Goal: Register for event/course

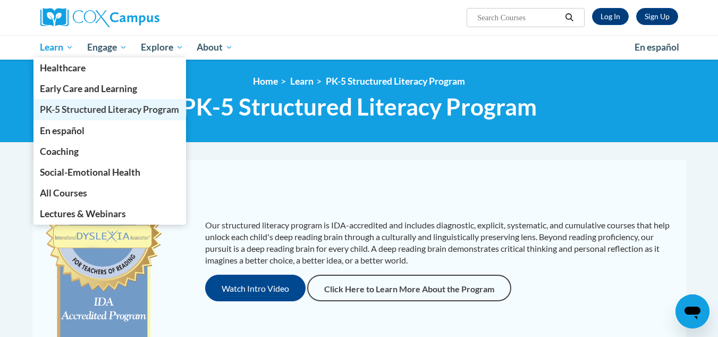
click at [106, 103] on link "PK-5 Structured Literacy Program" at bounding box center [110, 109] width 153 height 21
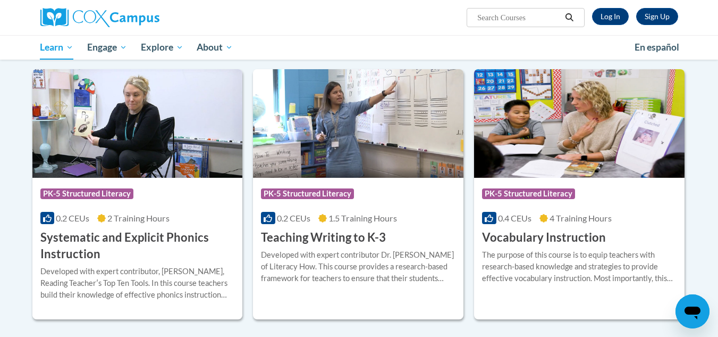
scroll to position [1138, 0]
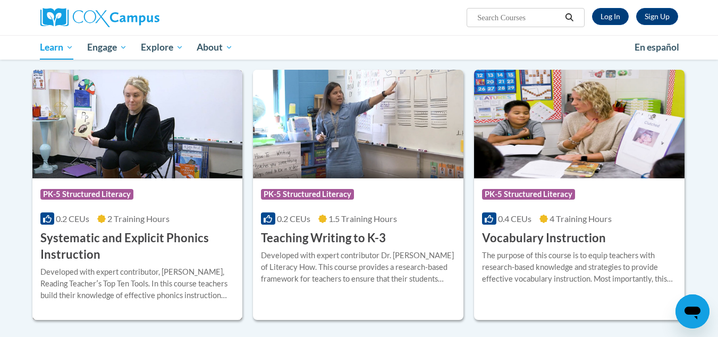
click at [144, 237] on h3 "Systematic and Explicit Phonics Instruction" at bounding box center [137, 246] width 195 height 33
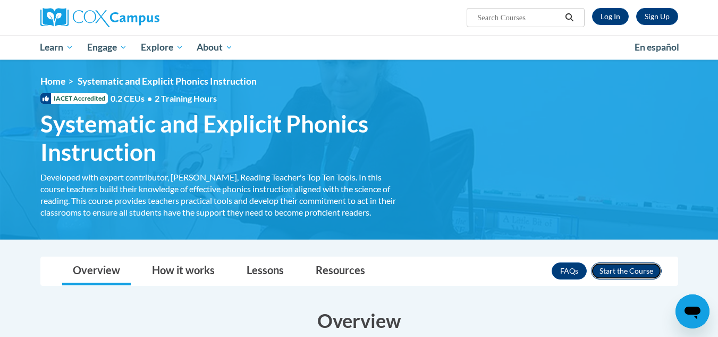
click at [604, 273] on button "Enroll" at bounding box center [626, 270] width 71 height 17
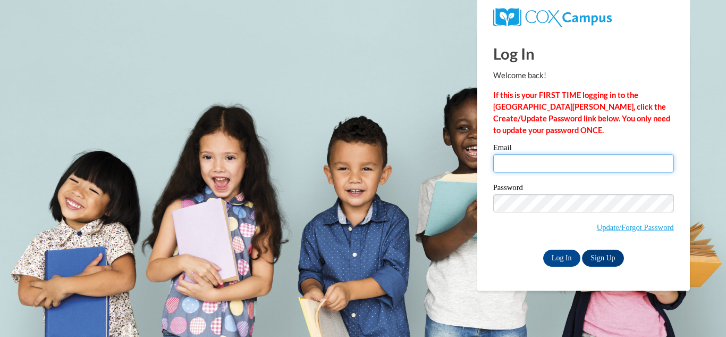
click at [526, 167] on input "Email" at bounding box center [583, 163] width 181 height 18
type input "[EMAIL_ADDRESS][DOMAIN_NAME]"
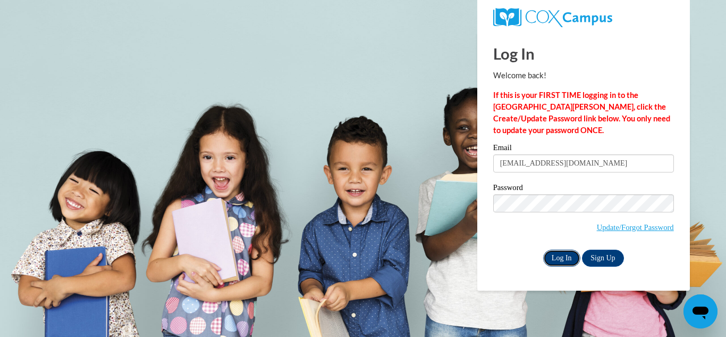
click at [561, 260] on input "Log In" at bounding box center [561, 257] width 37 height 17
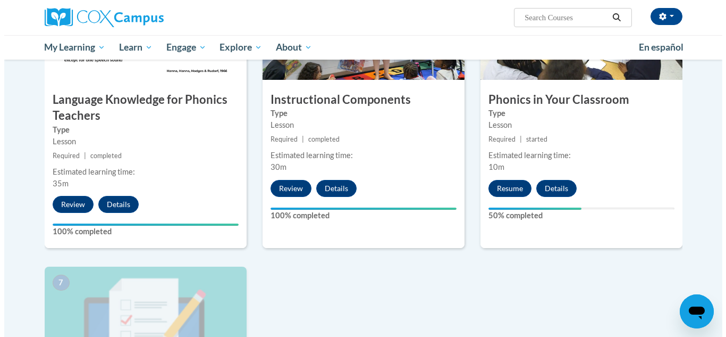
scroll to position [573, 0]
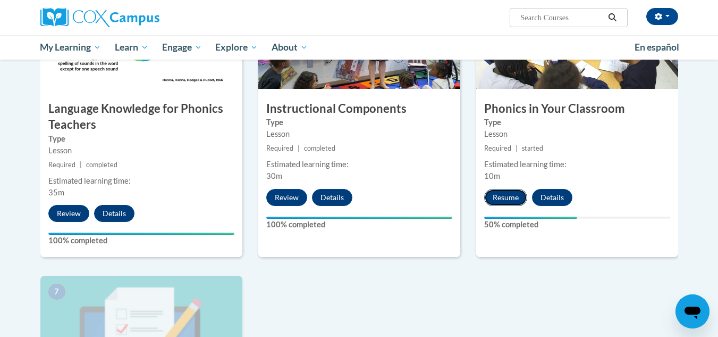
click at [500, 197] on button "Resume" at bounding box center [505, 197] width 43 height 17
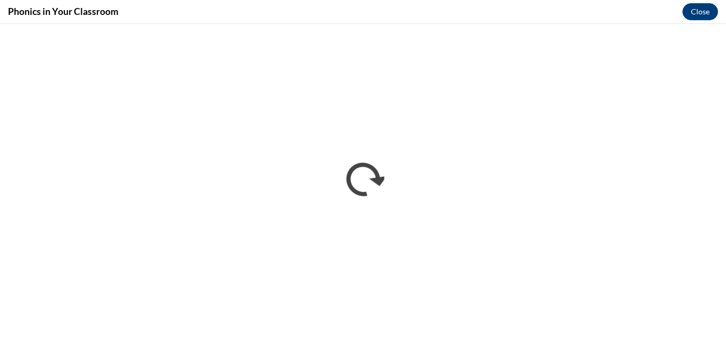
scroll to position [0, 0]
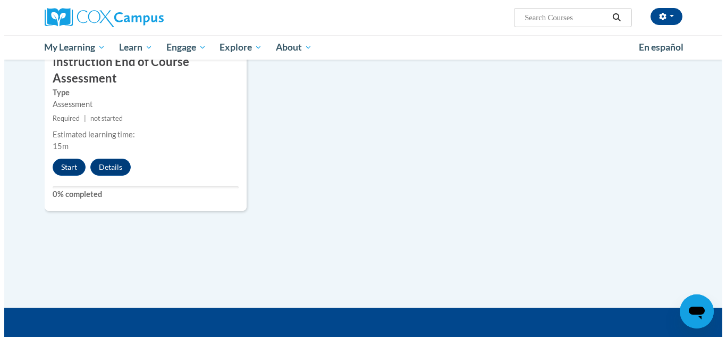
scroll to position [929, 0]
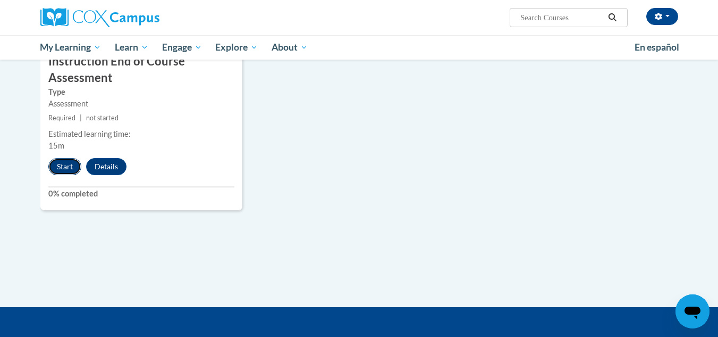
click at [57, 172] on button "Start" at bounding box center [64, 166] width 33 height 17
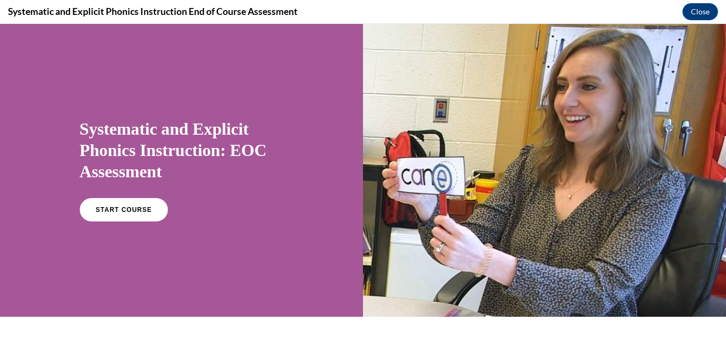
scroll to position [0, 0]
click at [89, 215] on link "START COURSE" at bounding box center [123, 209] width 93 height 24
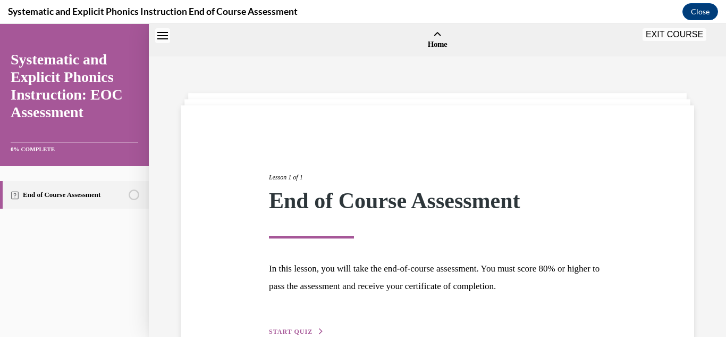
scroll to position [33, 0]
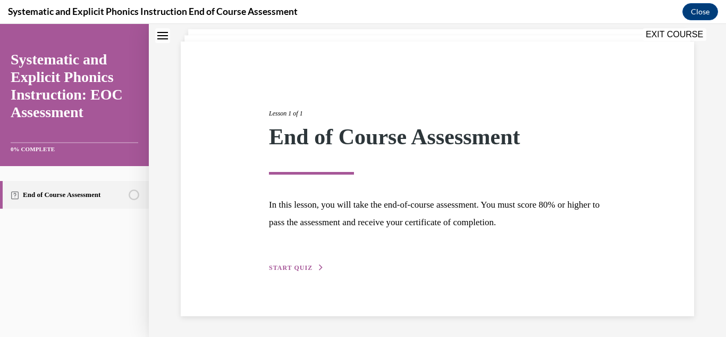
click at [307, 270] on span "START QUIZ" at bounding box center [291, 267] width 44 height 7
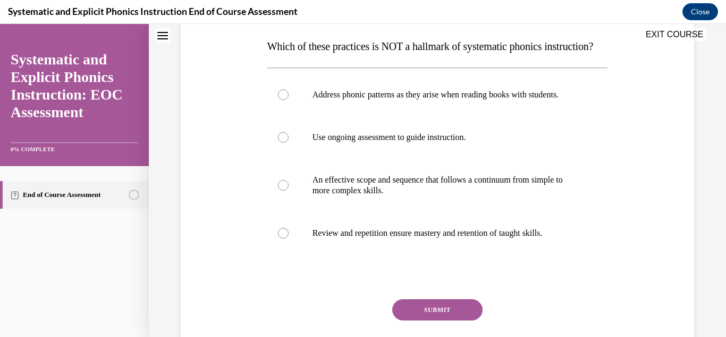
scroll to position [167, 0]
click at [283, 116] on div at bounding box center [437, 94] width 341 height 43
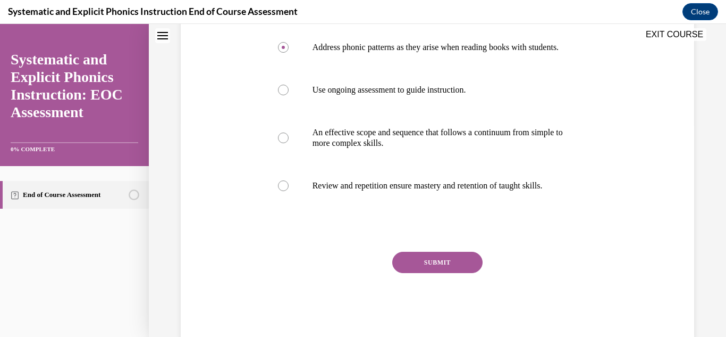
click at [439, 273] on button "SUBMIT" at bounding box center [437, 262] width 90 height 21
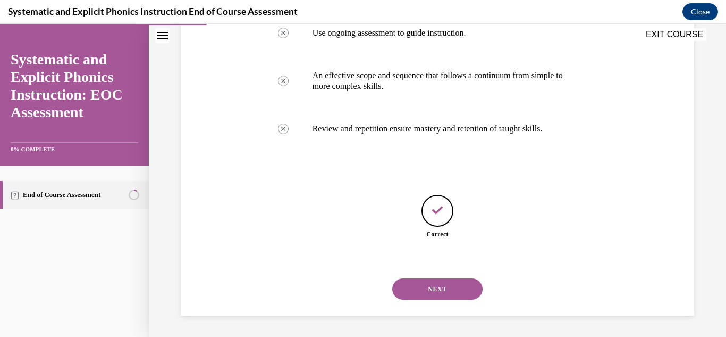
click at [420, 288] on button "NEXT" at bounding box center [437, 288] width 90 height 21
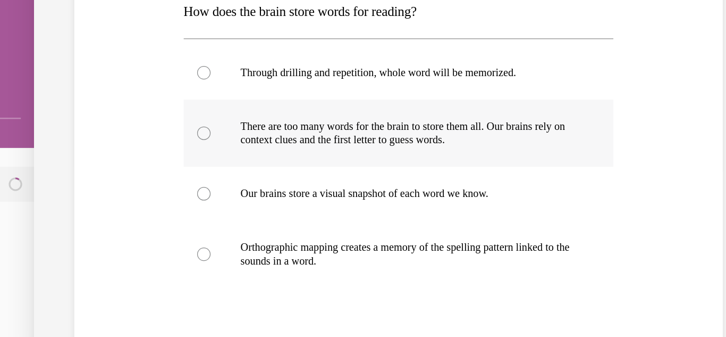
scroll to position [171, 0]
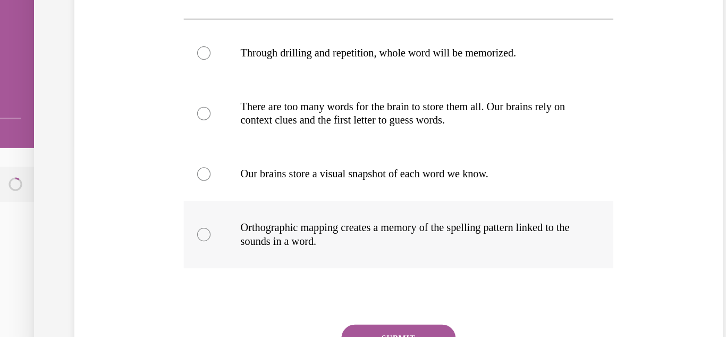
click at [127, 183] on div at bounding box center [129, 179] width 11 height 11
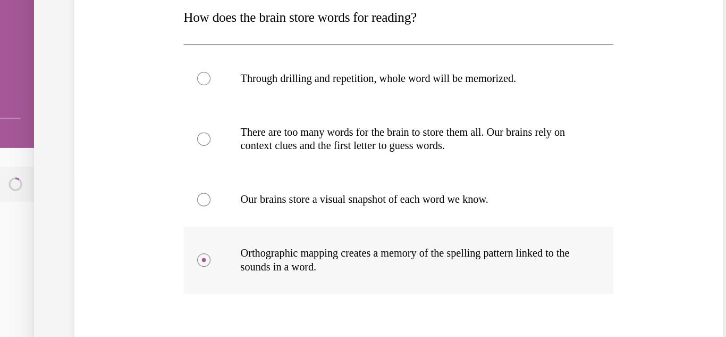
scroll to position [187, 0]
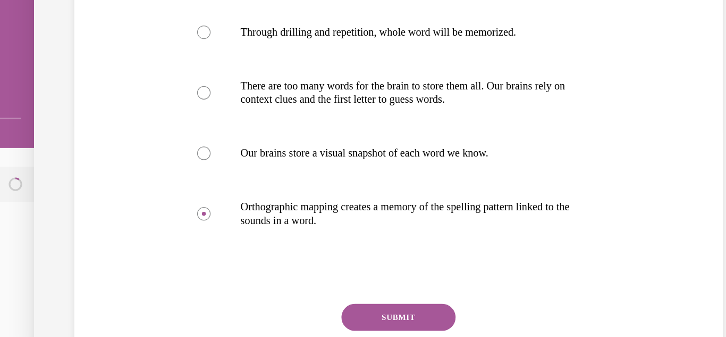
click at [261, 244] on button "SUBMIT" at bounding box center [284, 244] width 90 height 21
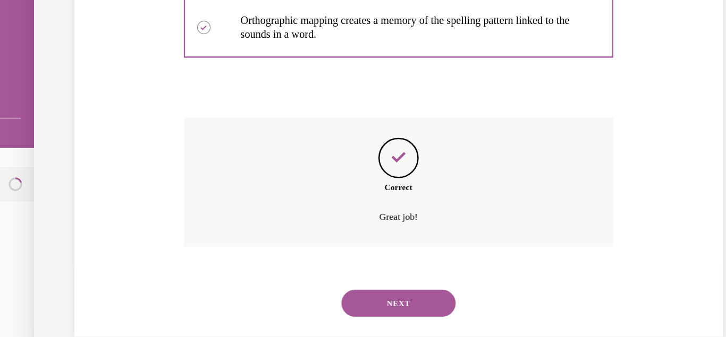
click at [273, 223] on button "NEXT" at bounding box center [284, 233] width 90 height 21
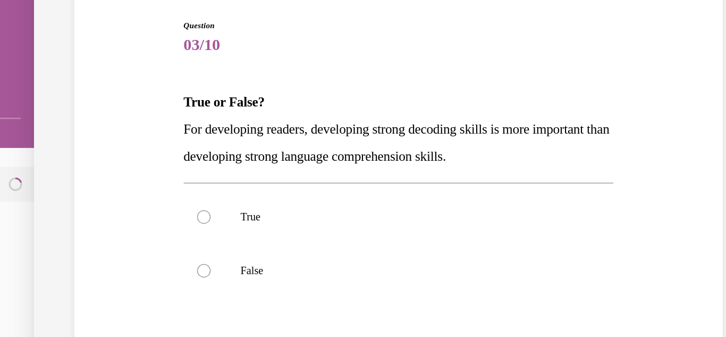
scroll to position [116, 0]
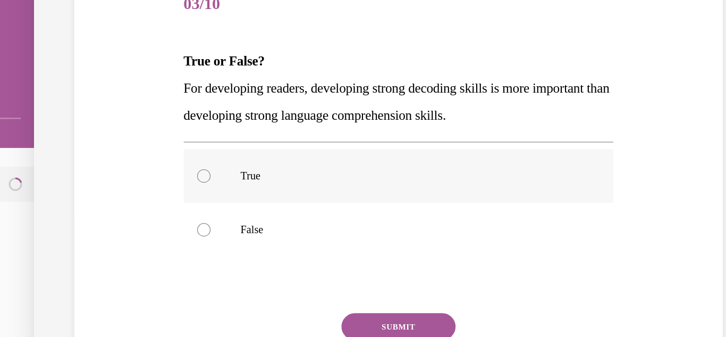
click at [128, 131] on div at bounding box center [129, 133] width 11 height 11
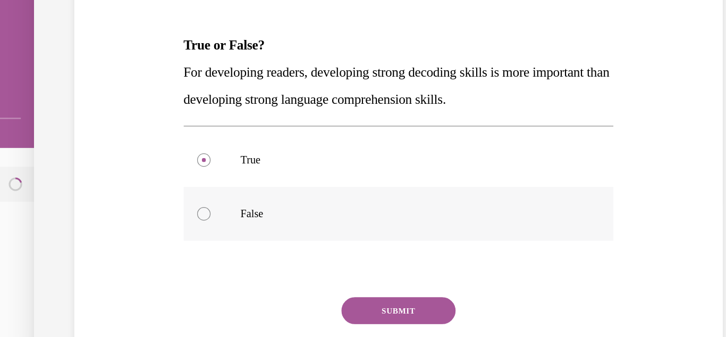
click at [131, 165] on div at bounding box center [129, 162] width 11 height 11
click at [244, 233] on button "SUBMIT" at bounding box center [284, 239] width 90 height 21
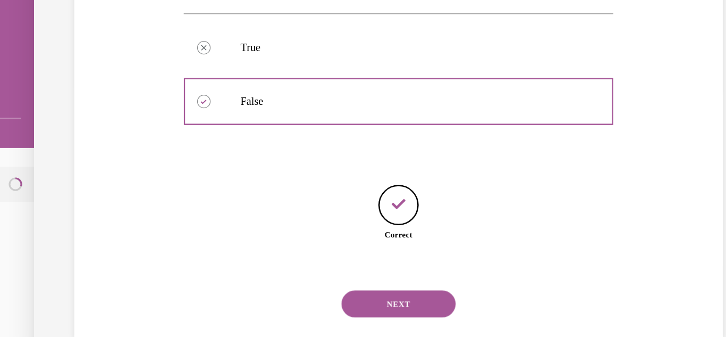
scroll to position [215, 0]
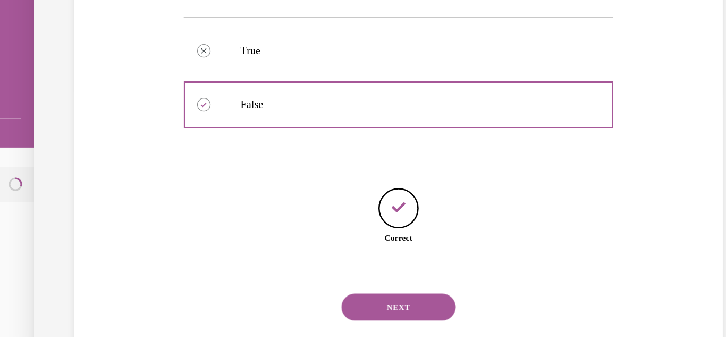
click at [251, 225] on div "NEXT" at bounding box center [284, 236] width 341 height 43
click at [251, 230] on button "NEXT" at bounding box center [284, 236] width 90 height 21
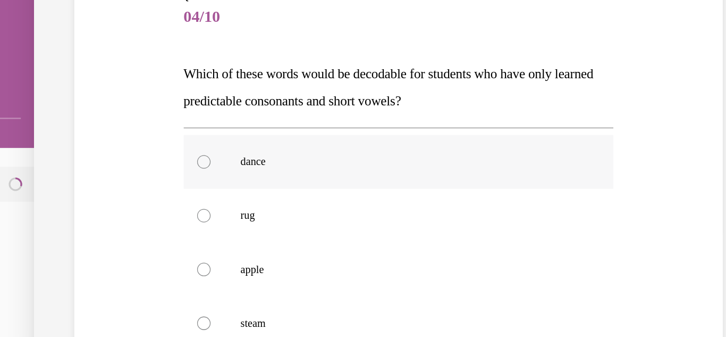
scroll to position [139, 0]
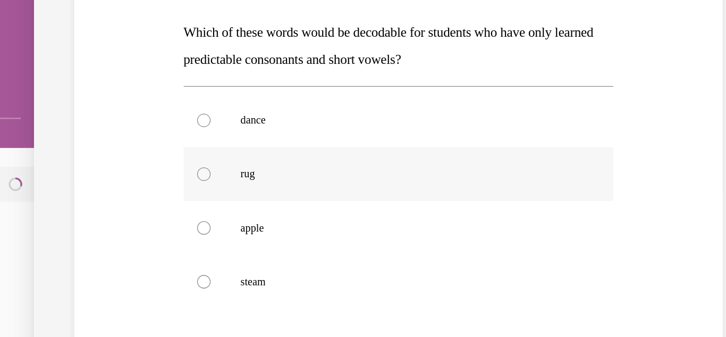
click at [124, 132] on div at bounding box center [129, 131] width 11 height 11
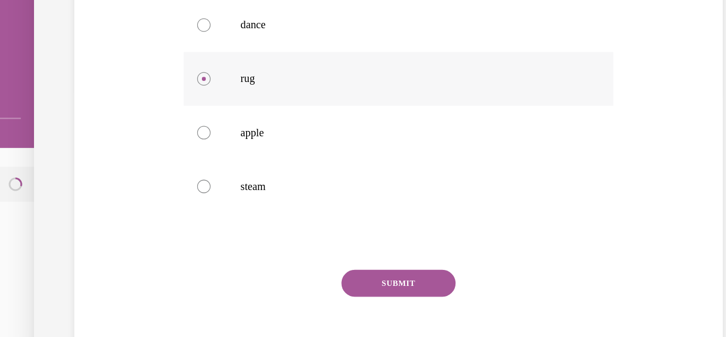
scroll to position [213, 0]
click at [244, 222] on button "SUBMIT" at bounding box center [284, 218] width 90 height 21
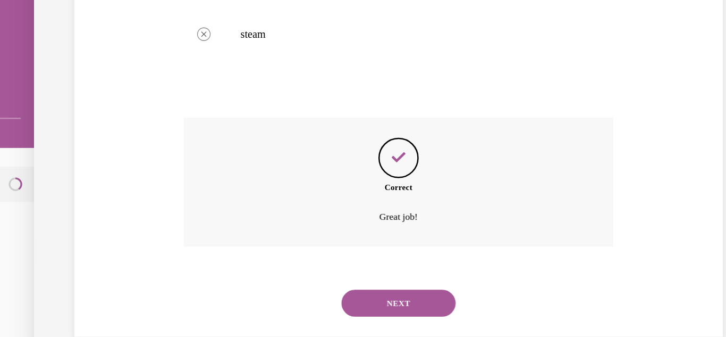
click at [266, 232] on button "NEXT" at bounding box center [284, 233] width 90 height 21
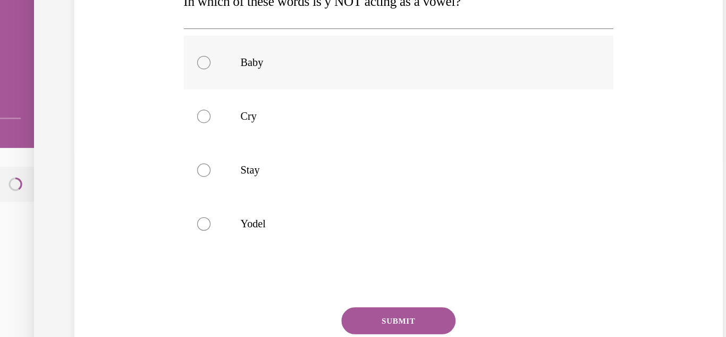
scroll to position [163, 0]
click at [124, 170] on div at bounding box center [129, 171] width 11 height 11
click at [262, 243] on button "SUBMIT" at bounding box center [284, 247] width 90 height 21
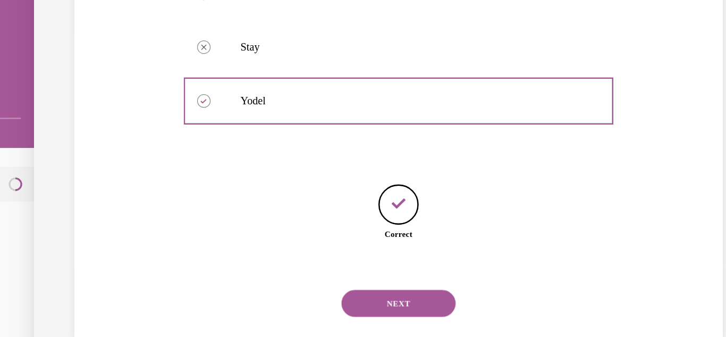
click at [278, 233] on button "NEXT" at bounding box center [284, 233] width 90 height 21
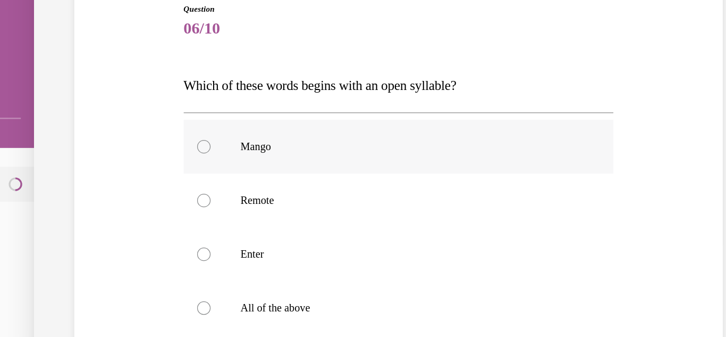
scroll to position [96, 0]
click at [128, 155] on div at bounding box center [129, 152] width 11 height 11
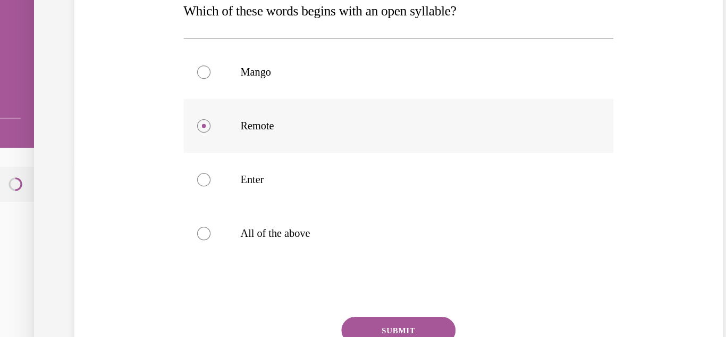
scroll to position [181, 0]
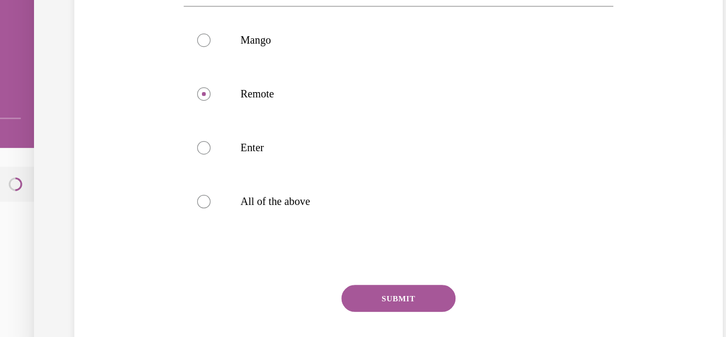
click at [272, 228] on button "SUBMIT" at bounding box center [284, 229] width 90 height 21
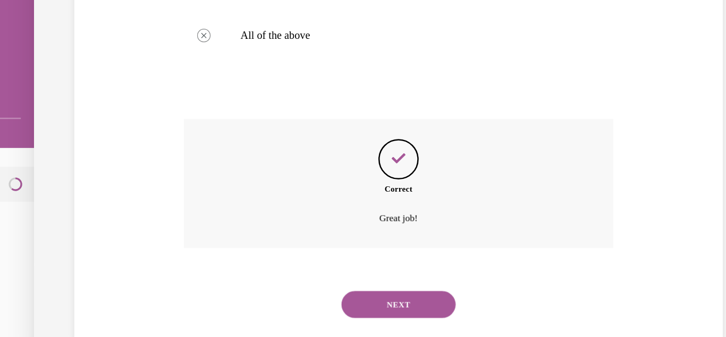
click at [271, 236] on button "NEXT" at bounding box center [284, 234] width 90 height 21
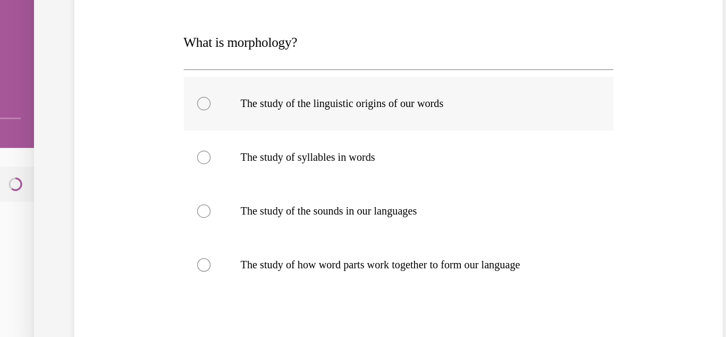
scroll to position [131, 0]
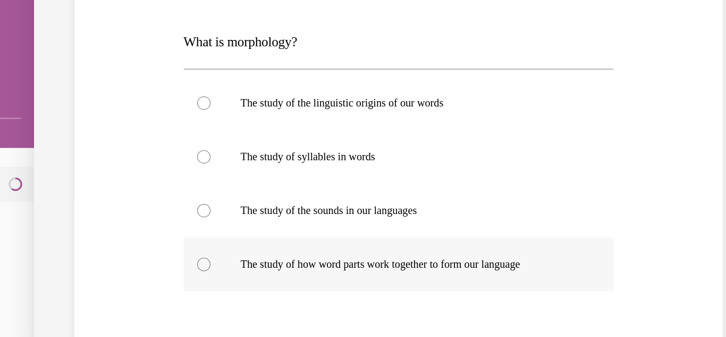
click at [131, 203] on div at bounding box center [129, 202] width 11 height 11
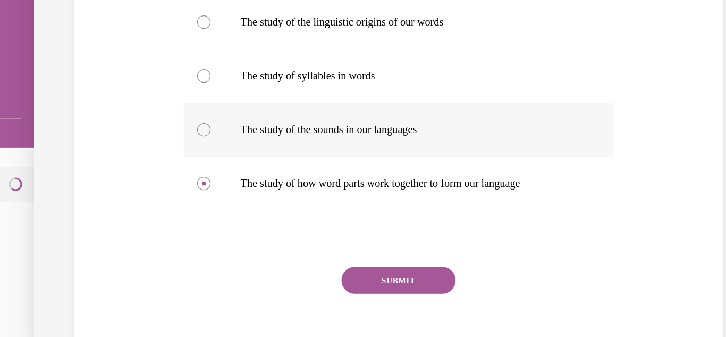
scroll to position [195, 0]
click at [278, 216] on button "SUBMIT" at bounding box center [284, 215] width 90 height 21
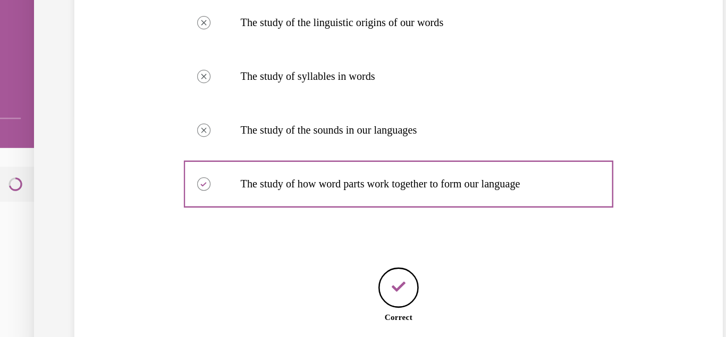
scroll to position [261, 0]
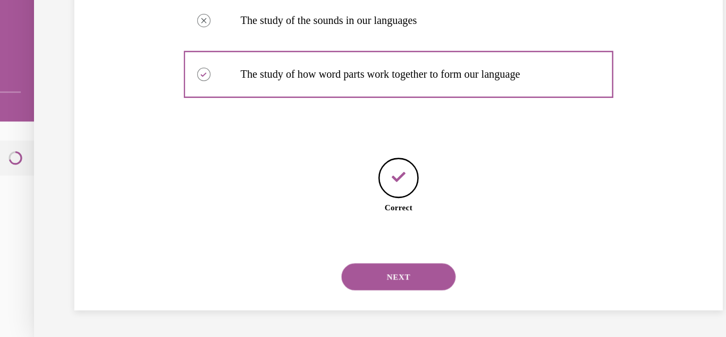
click at [283, 207] on button "NEXT" at bounding box center [284, 207] width 90 height 21
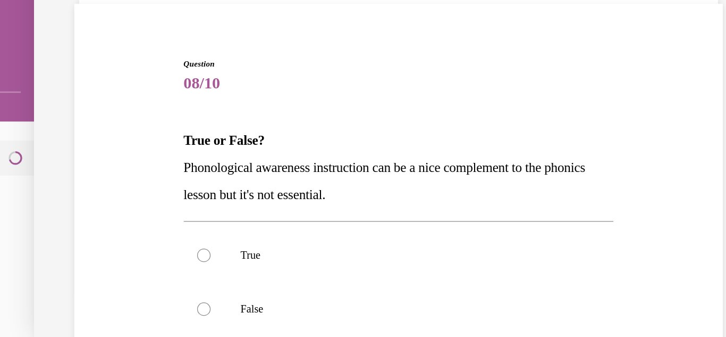
scroll to position [121, 0]
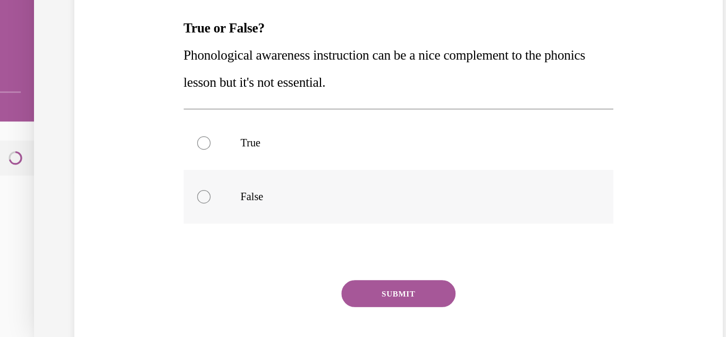
click at [125, 149] on div at bounding box center [284, 144] width 341 height 43
click at [248, 215] on button "SUBMIT" at bounding box center [284, 220] width 90 height 21
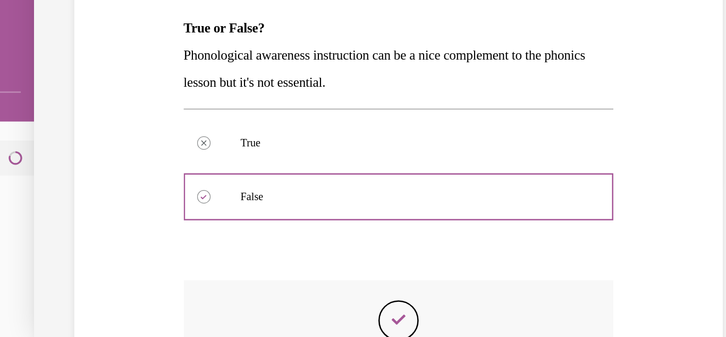
scroll to position [271, 0]
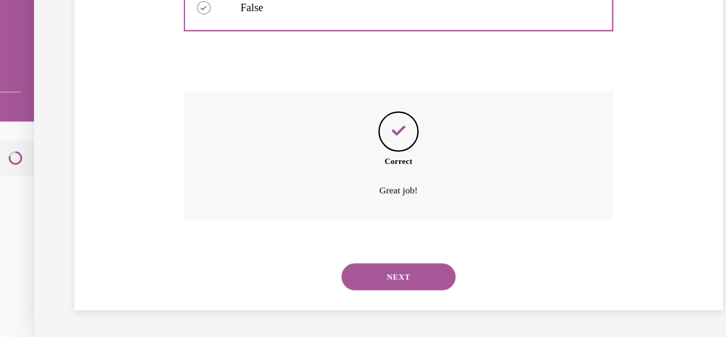
click at [245, 202] on button "NEXT" at bounding box center [284, 207] width 90 height 21
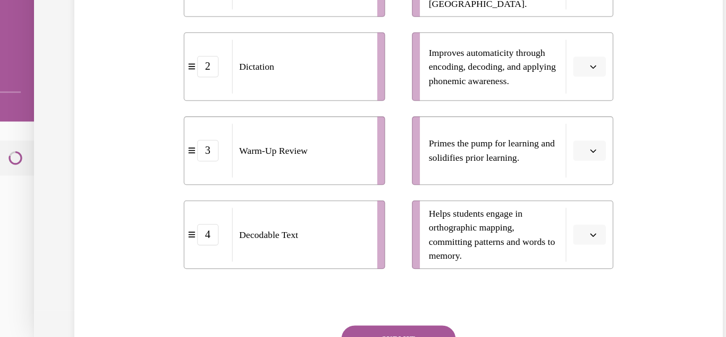
scroll to position [253, 0]
click at [426, 177] on button "button" at bounding box center [435, 174] width 26 height 16
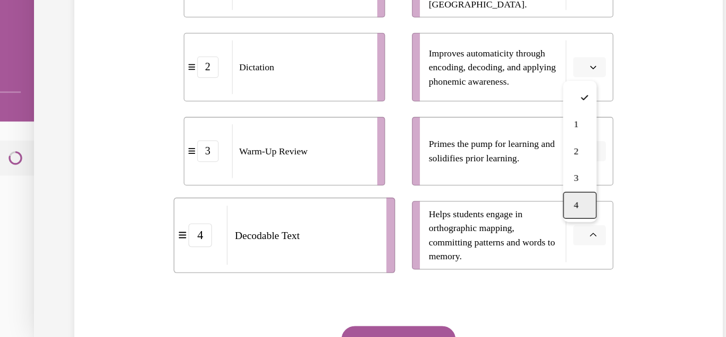
click at [425, 156] on div "4" at bounding box center [427, 150] width 27 height 21
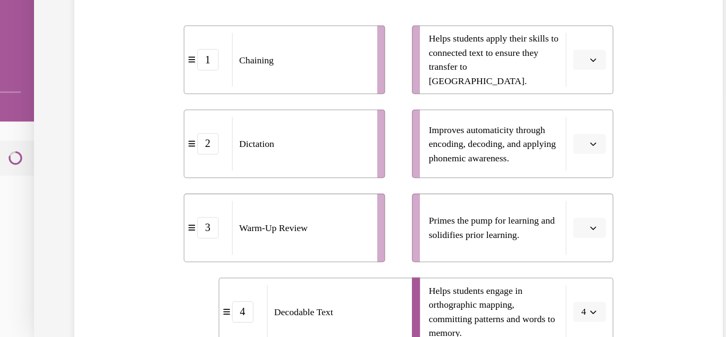
scroll to position [193, 0]
click at [436, 166] on icon "button" at bounding box center [438, 167] width 5 height 5
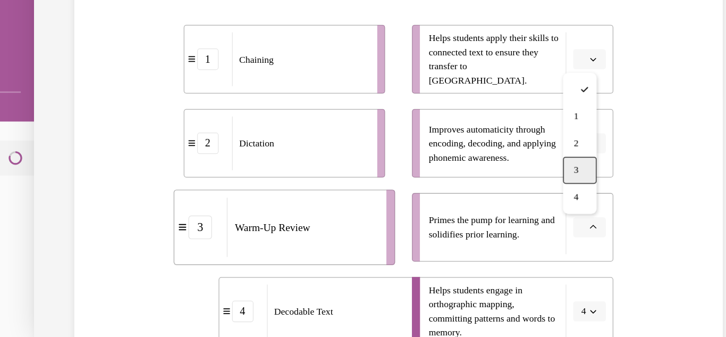
click at [426, 125] on div "3" at bounding box center [427, 122] width 27 height 21
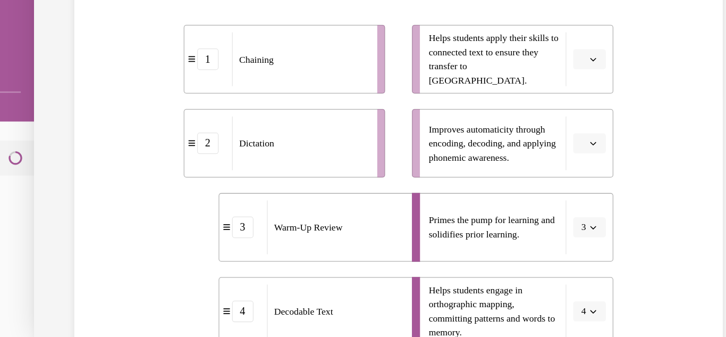
scroll to position [136, 0]
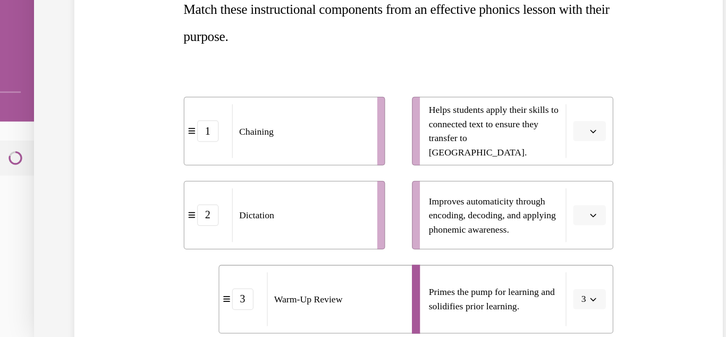
click at [436, 161] on icon "button" at bounding box center [438, 158] width 5 height 5
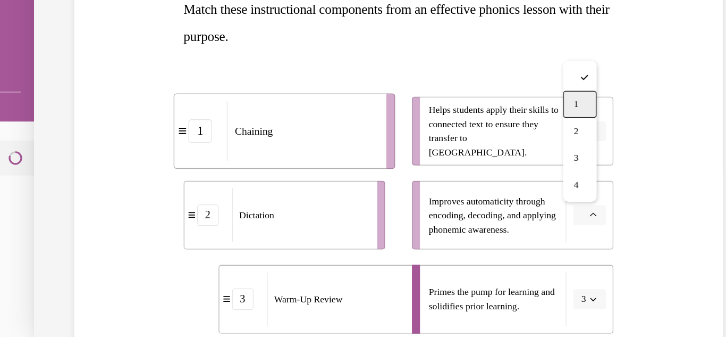
click at [426, 80] on div "1" at bounding box center [427, 70] width 27 height 21
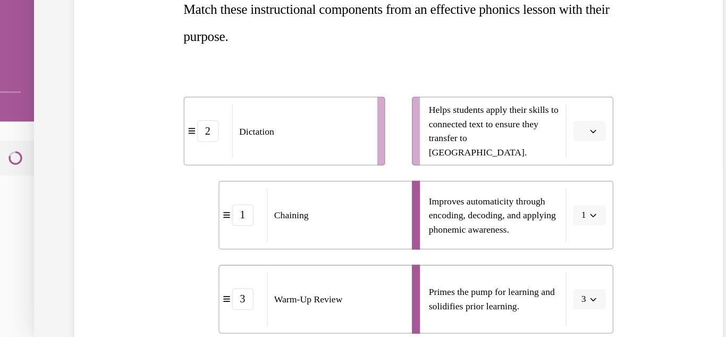
scroll to position [123, 0]
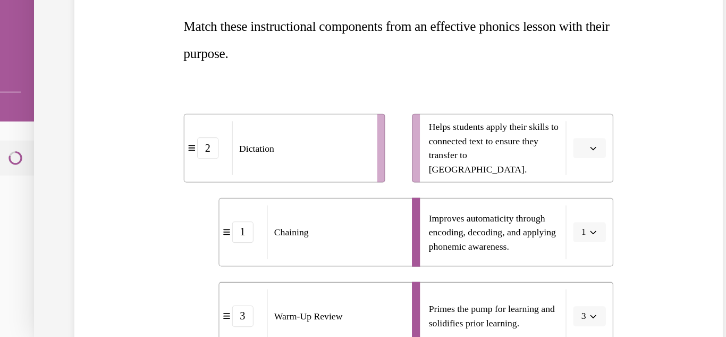
click at [436, 104] on icon "button" at bounding box center [438, 105] width 5 height 5
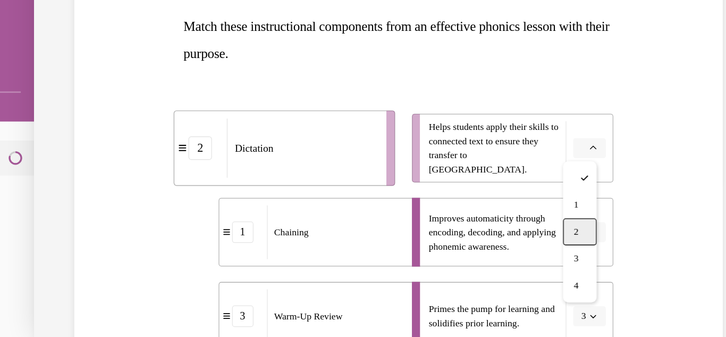
click at [422, 161] on div "2" at bounding box center [427, 171] width 27 height 21
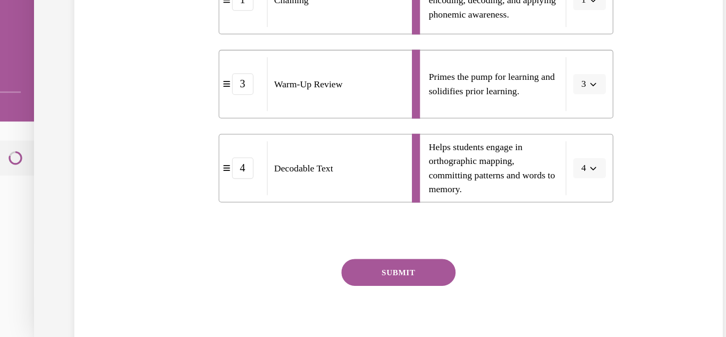
scroll to position [312, 0]
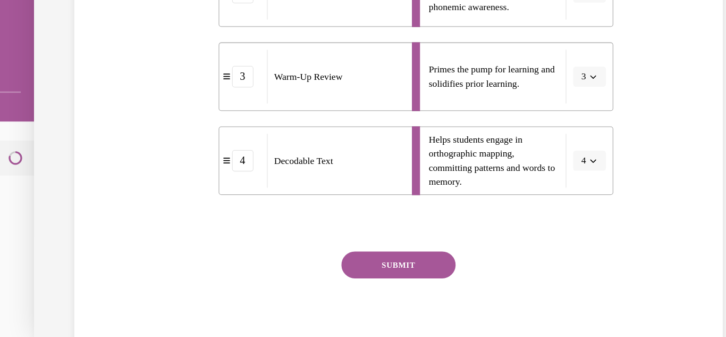
click at [270, 210] on div "SUBMIT NEXT" at bounding box center [284, 230] width 341 height 87
click at [278, 201] on button "SUBMIT" at bounding box center [284, 197] width 90 height 21
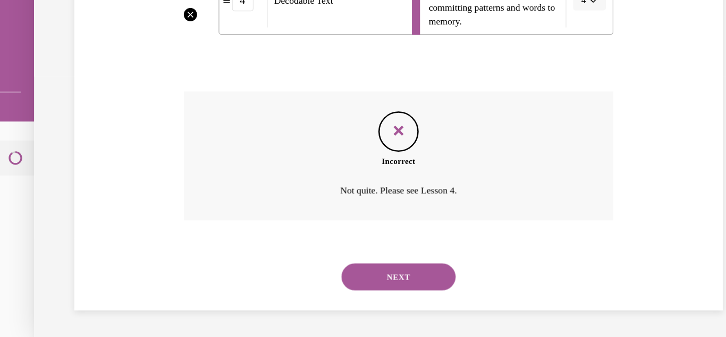
click at [271, 211] on button "NEXT" at bounding box center [284, 207] width 90 height 21
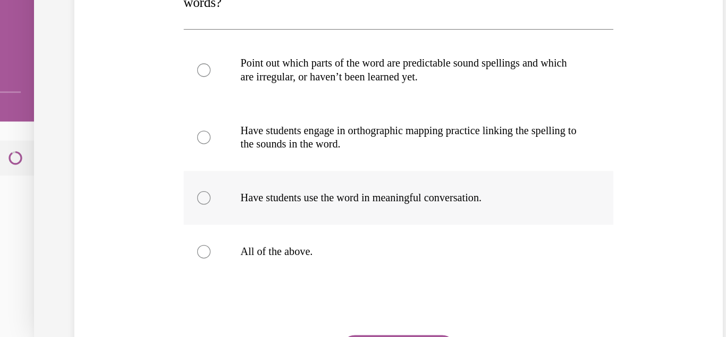
scroll to position [217, 0]
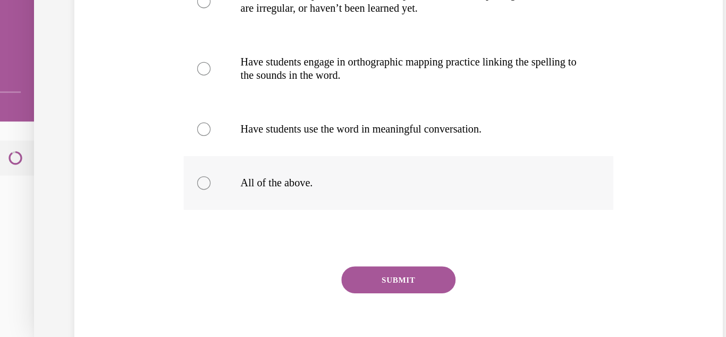
click at [128, 130] on div at bounding box center [129, 133] width 11 height 11
click at [281, 210] on button "SUBMIT" at bounding box center [284, 209] width 90 height 21
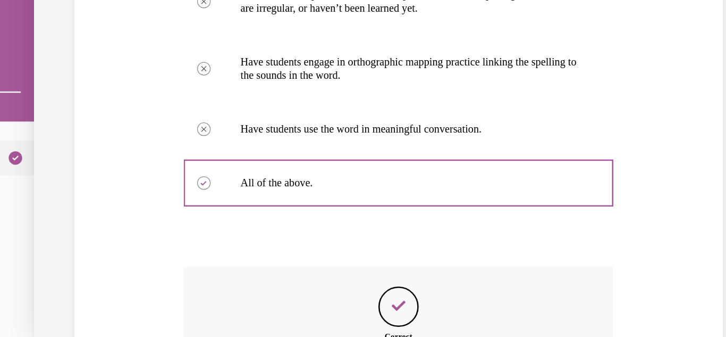
scroll to position [356, 0]
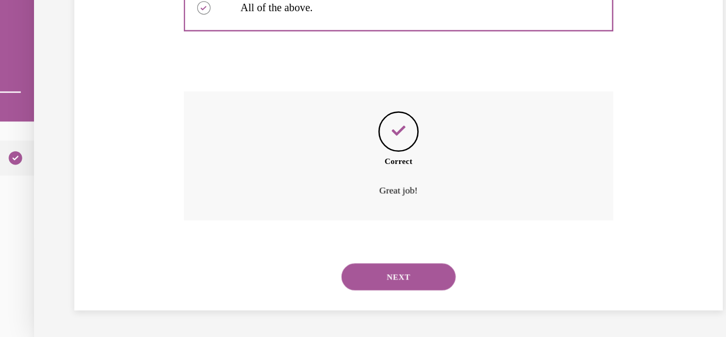
click at [298, 204] on button "NEXT" at bounding box center [284, 207] width 90 height 21
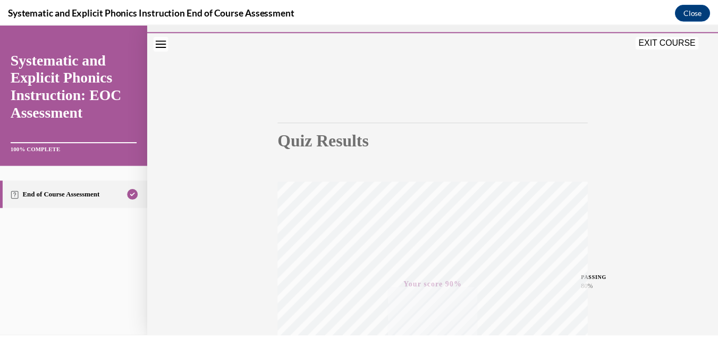
scroll to position [25, 0]
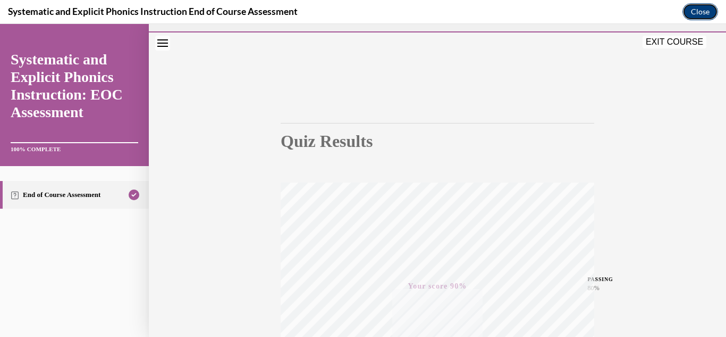
click at [693, 10] on button "Close" at bounding box center [701, 11] width 36 height 17
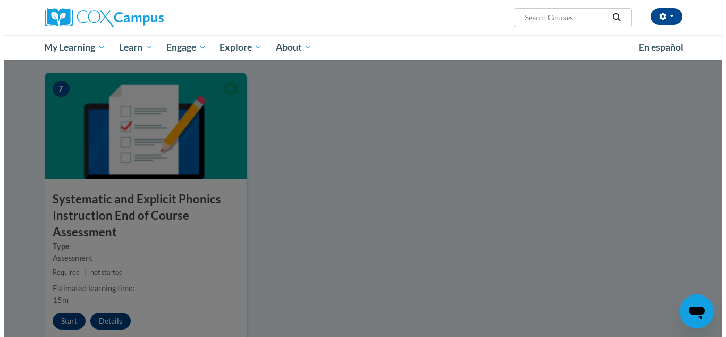
scroll to position [775, 0]
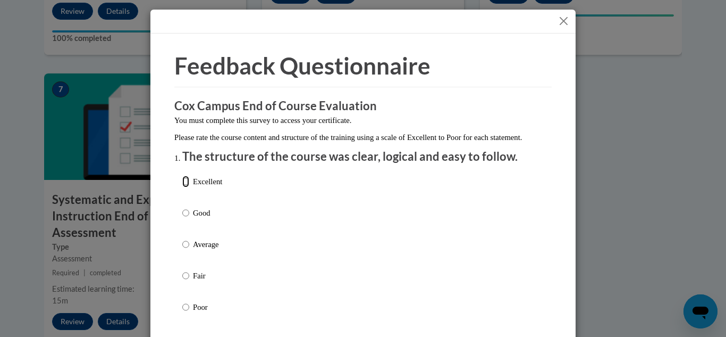
click at [182, 187] on input "Excellent" at bounding box center [185, 181] width 7 height 12
radio input "true"
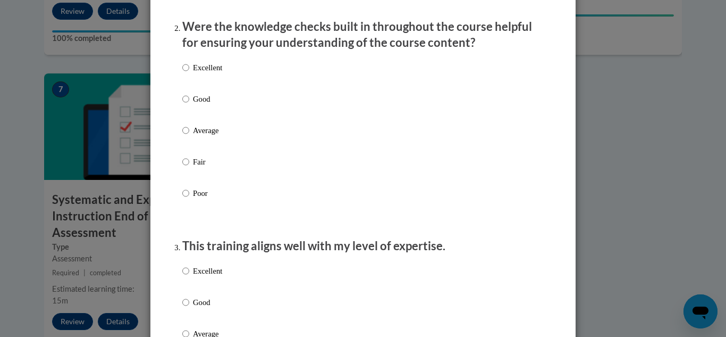
scroll to position [316, 0]
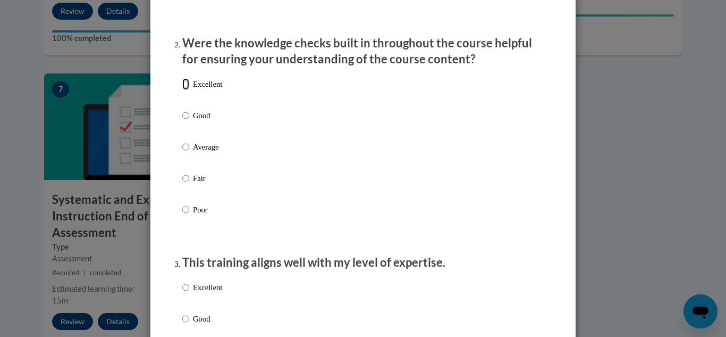
click at [183, 90] on input "Excellent" at bounding box center [185, 84] width 7 height 12
radio input "true"
click at [182, 293] on input "Excellent" at bounding box center [185, 287] width 7 height 12
radio input "true"
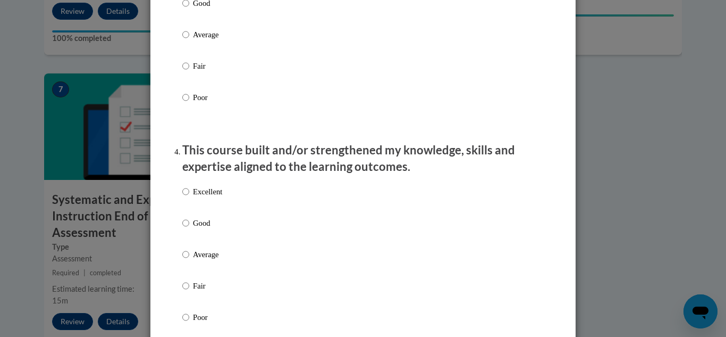
scroll to position [633, 0]
click at [182, 196] on input "Excellent" at bounding box center [185, 191] width 7 height 12
radio input "true"
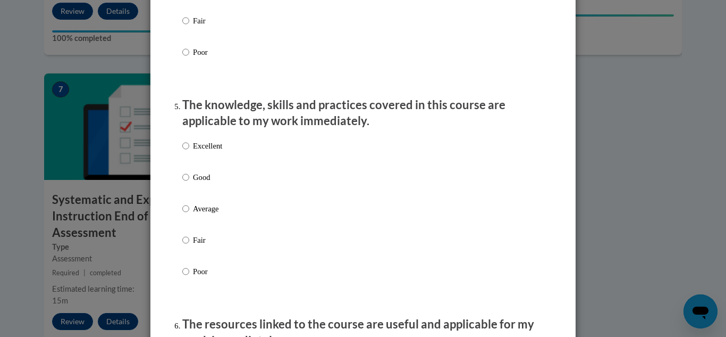
scroll to position [898, 0]
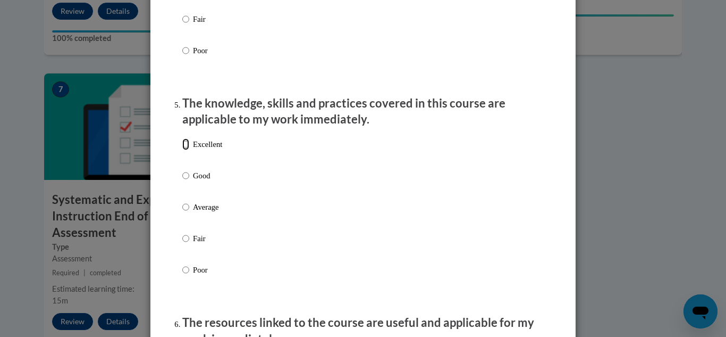
click at [182, 150] on input "Excellent" at bounding box center [185, 144] width 7 height 12
radio input "true"
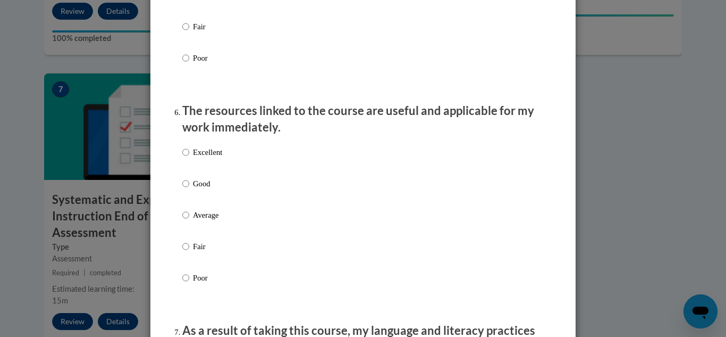
scroll to position [1202, 0]
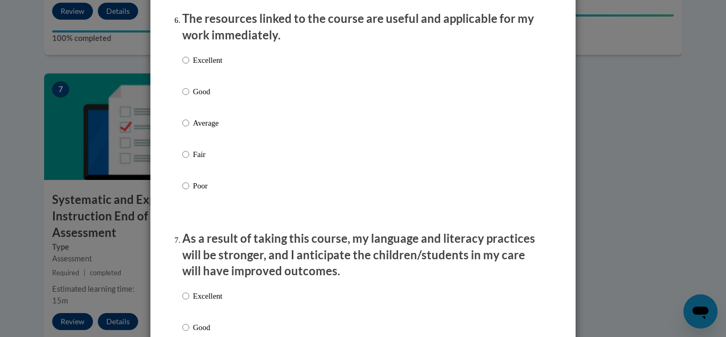
click at [183, 76] on label "Excellent" at bounding box center [202, 68] width 40 height 29
click at [183, 66] on input "Excellent" at bounding box center [185, 60] width 7 height 12
radio input "true"
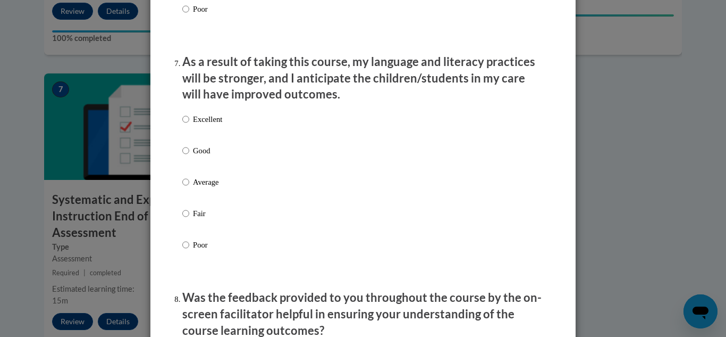
scroll to position [1379, 0]
click at [185, 124] on input "Excellent" at bounding box center [185, 119] width 7 height 12
radio input "true"
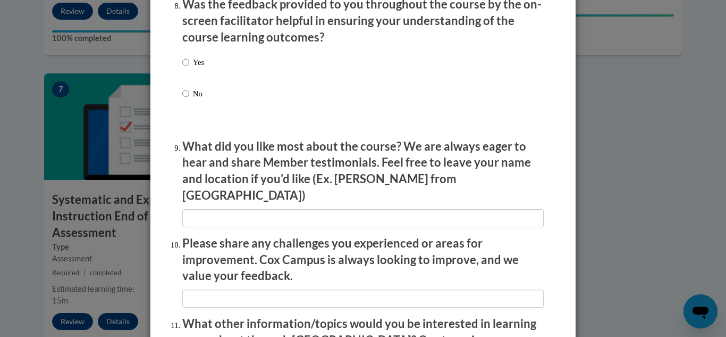
scroll to position [1673, 0]
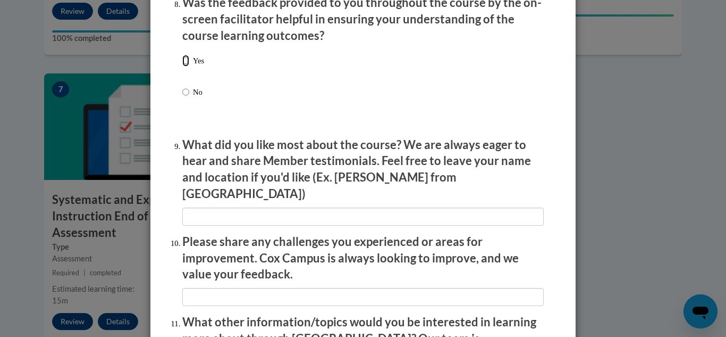
click at [183, 66] on input "Yes" at bounding box center [185, 61] width 7 height 12
radio input "true"
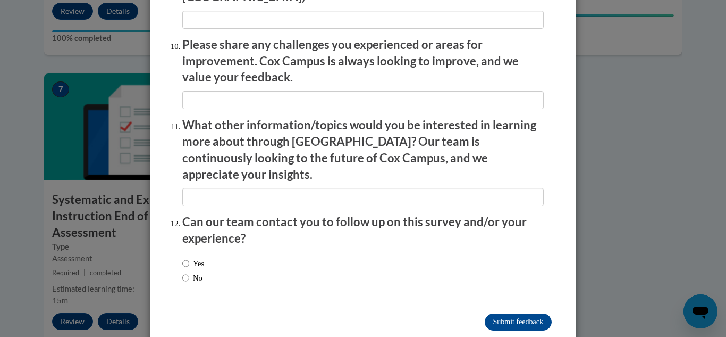
scroll to position [1873, 0]
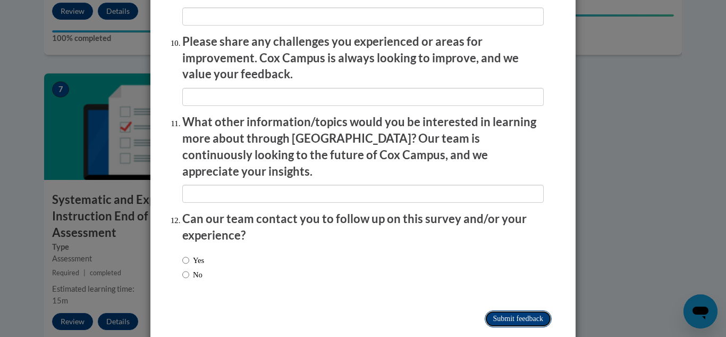
click at [513, 310] on input "Submit feedback" at bounding box center [518, 318] width 67 height 17
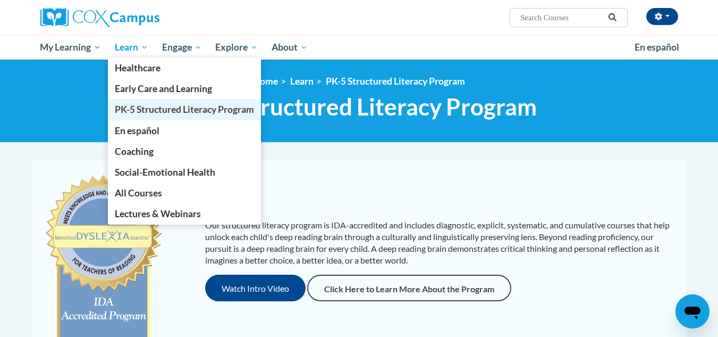
click at [143, 112] on span "PK-5 Structured Literacy Program" at bounding box center [184, 109] width 139 height 11
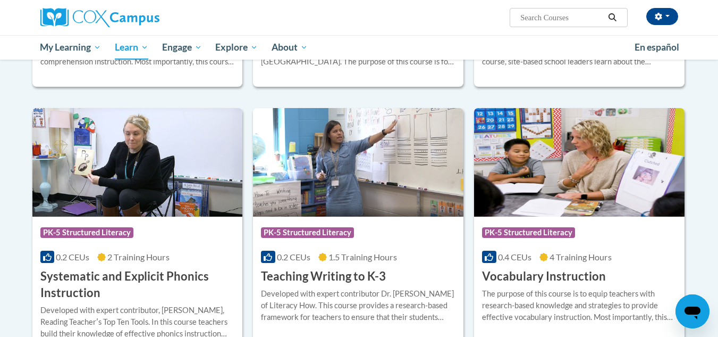
scroll to position [1061, 0]
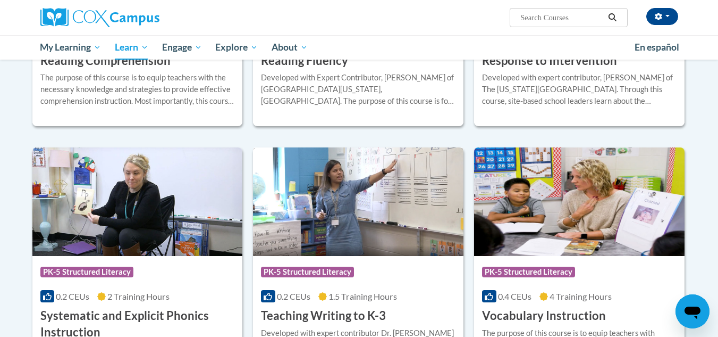
click at [339, 197] on img at bounding box center [358, 201] width 211 height 108
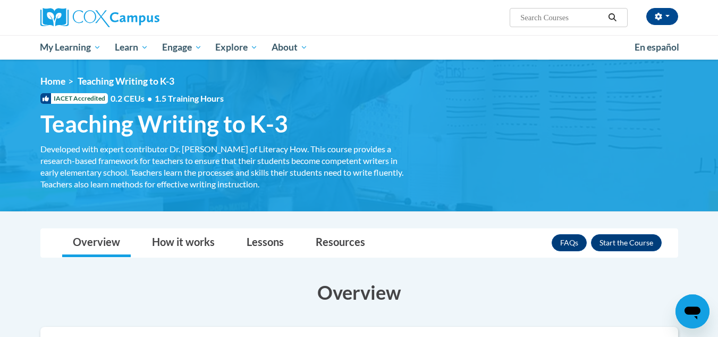
scroll to position [63, 0]
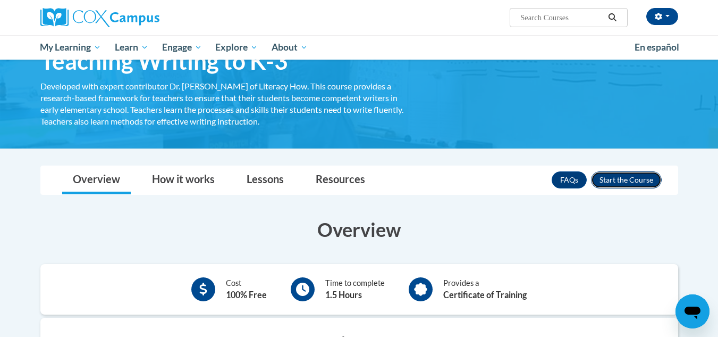
click at [631, 181] on button "Enroll" at bounding box center [626, 179] width 71 height 17
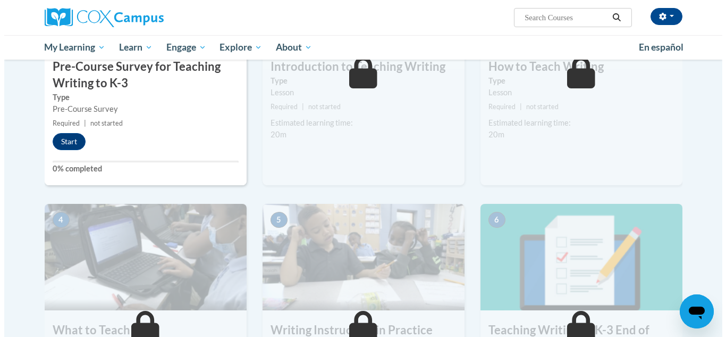
scroll to position [300, 0]
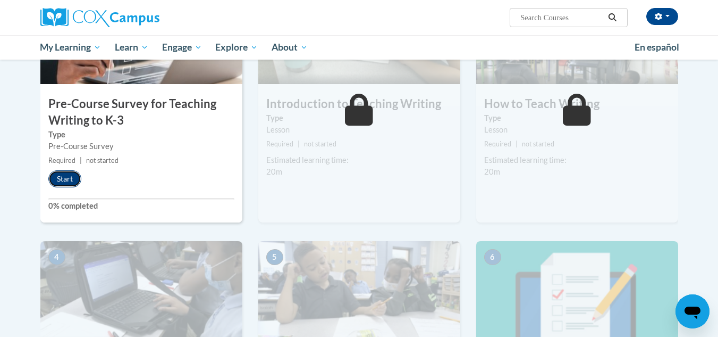
click at [66, 177] on button "Start" at bounding box center [64, 178] width 33 height 17
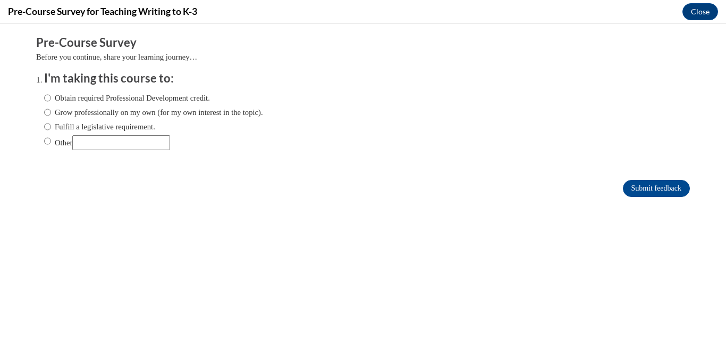
scroll to position [0, 0]
click at [44, 95] on input "Obtain required Professional Development credit." at bounding box center [47, 98] width 7 height 12
radio input "true"
click at [650, 182] on input "Submit feedback" at bounding box center [656, 188] width 67 height 17
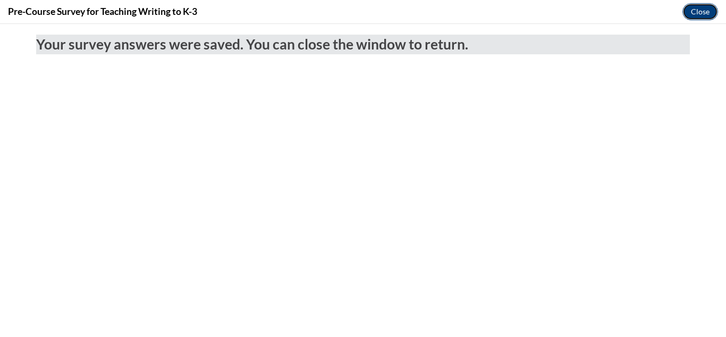
click at [698, 7] on button "Close" at bounding box center [701, 11] width 36 height 17
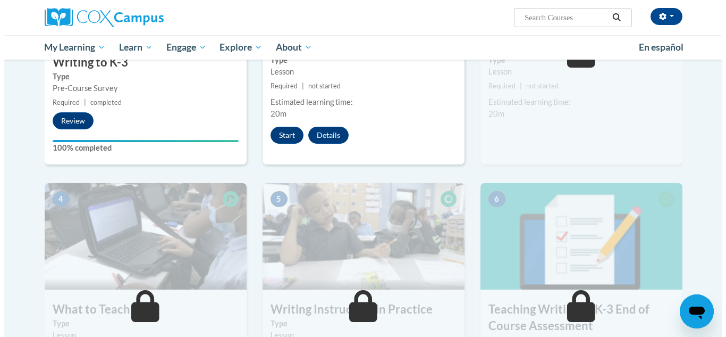
scroll to position [344, 0]
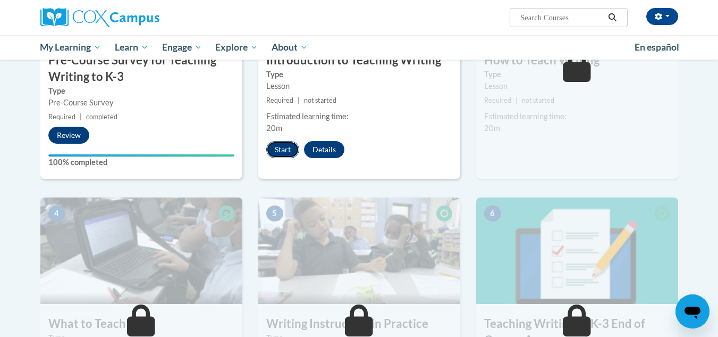
click at [280, 148] on button "Start" at bounding box center [282, 149] width 33 height 17
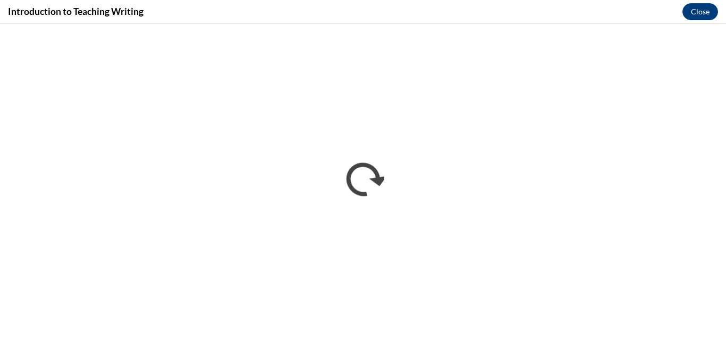
scroll to position [0, 0]
